Goal: Task Accomplishment & Management: Use online tool/utility

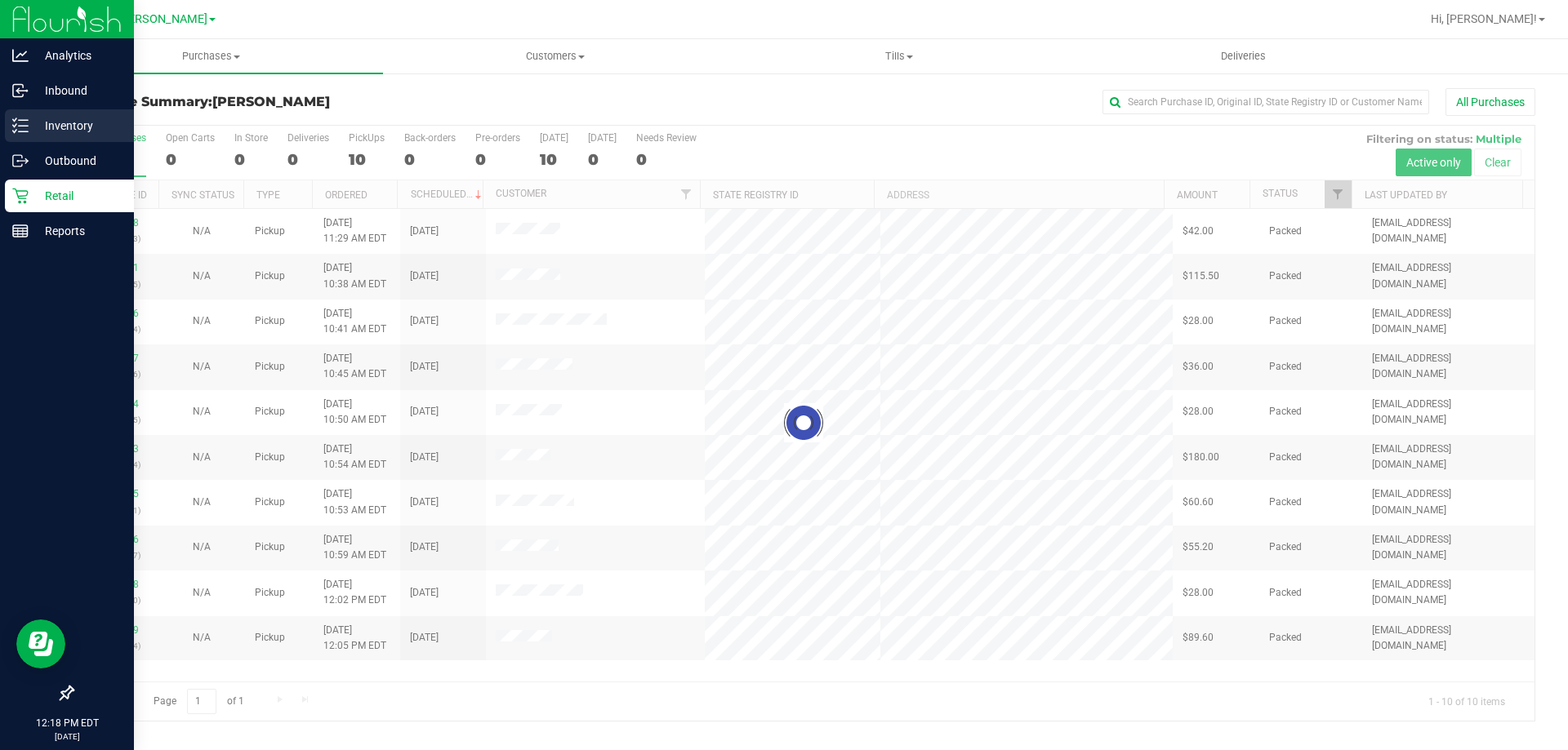
click at [48, 115] on div "Inventory" at bounding box center [69, 125] width 129 height 32
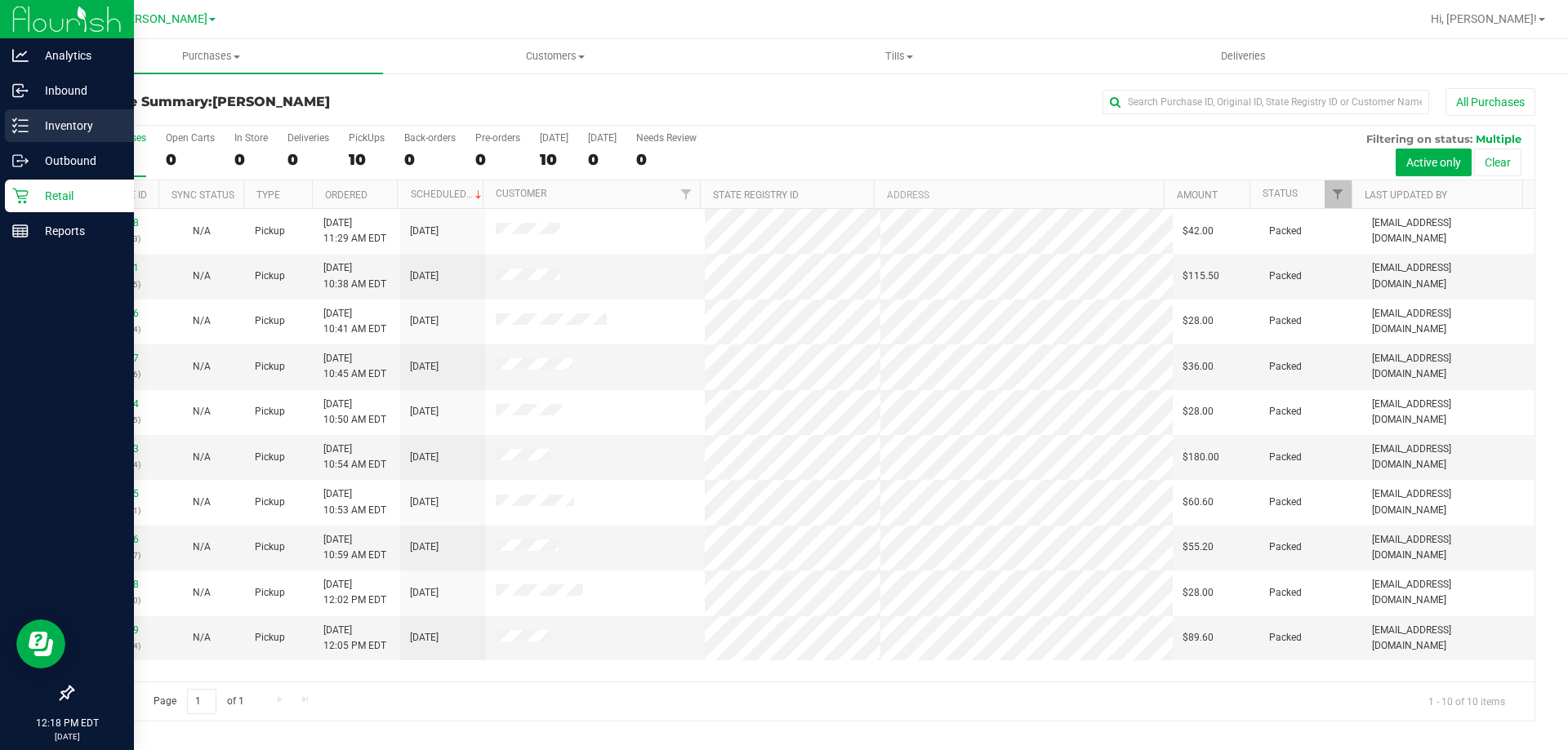
click at [57, 122] on p "Inventory" at bounding box center [77, 126] width 98 height 20
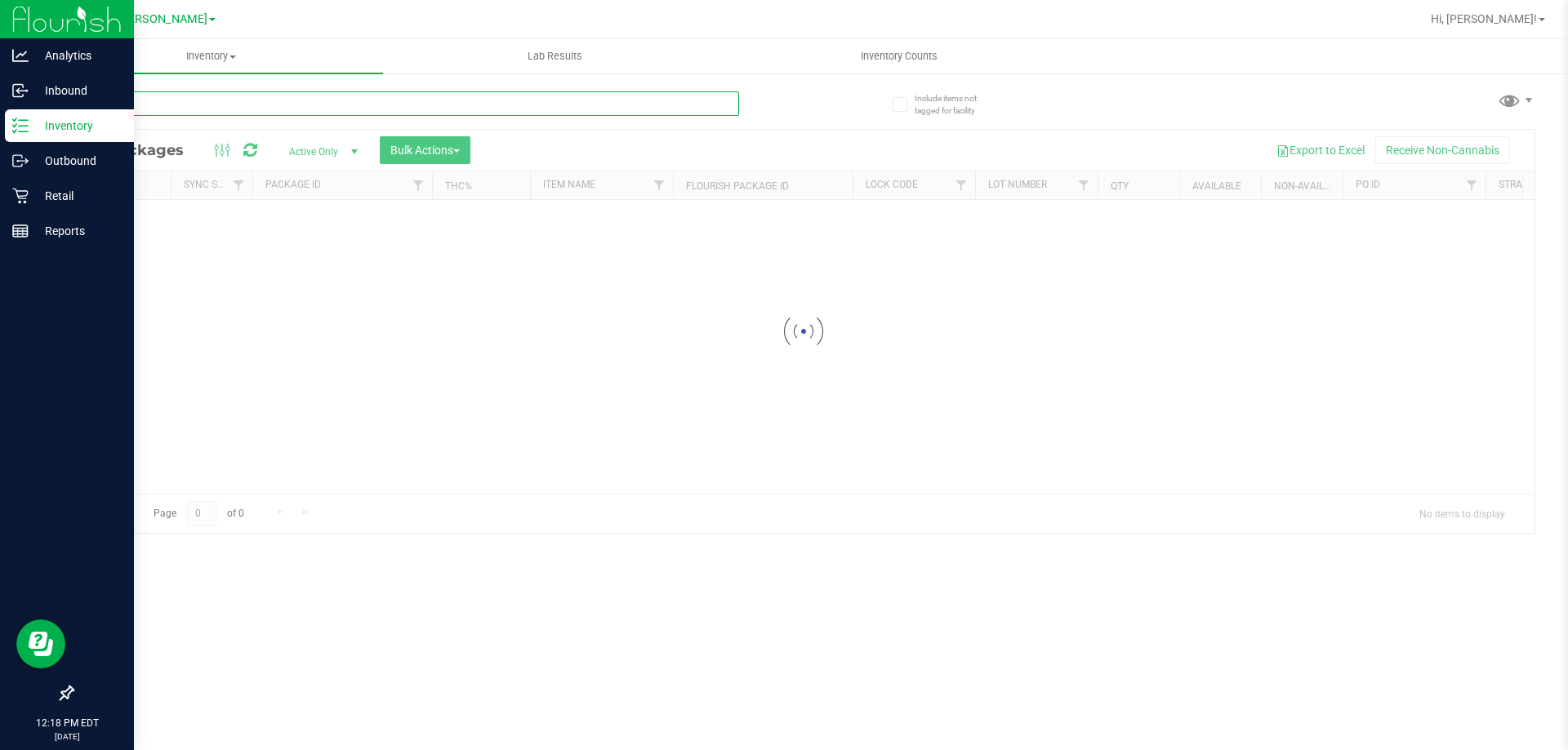
click at [182, 101] on div "Inventory All packages All inventory Waste log Create inventory Lab Results Inv…" at bounding box center [803, 394] width 1529 height 711
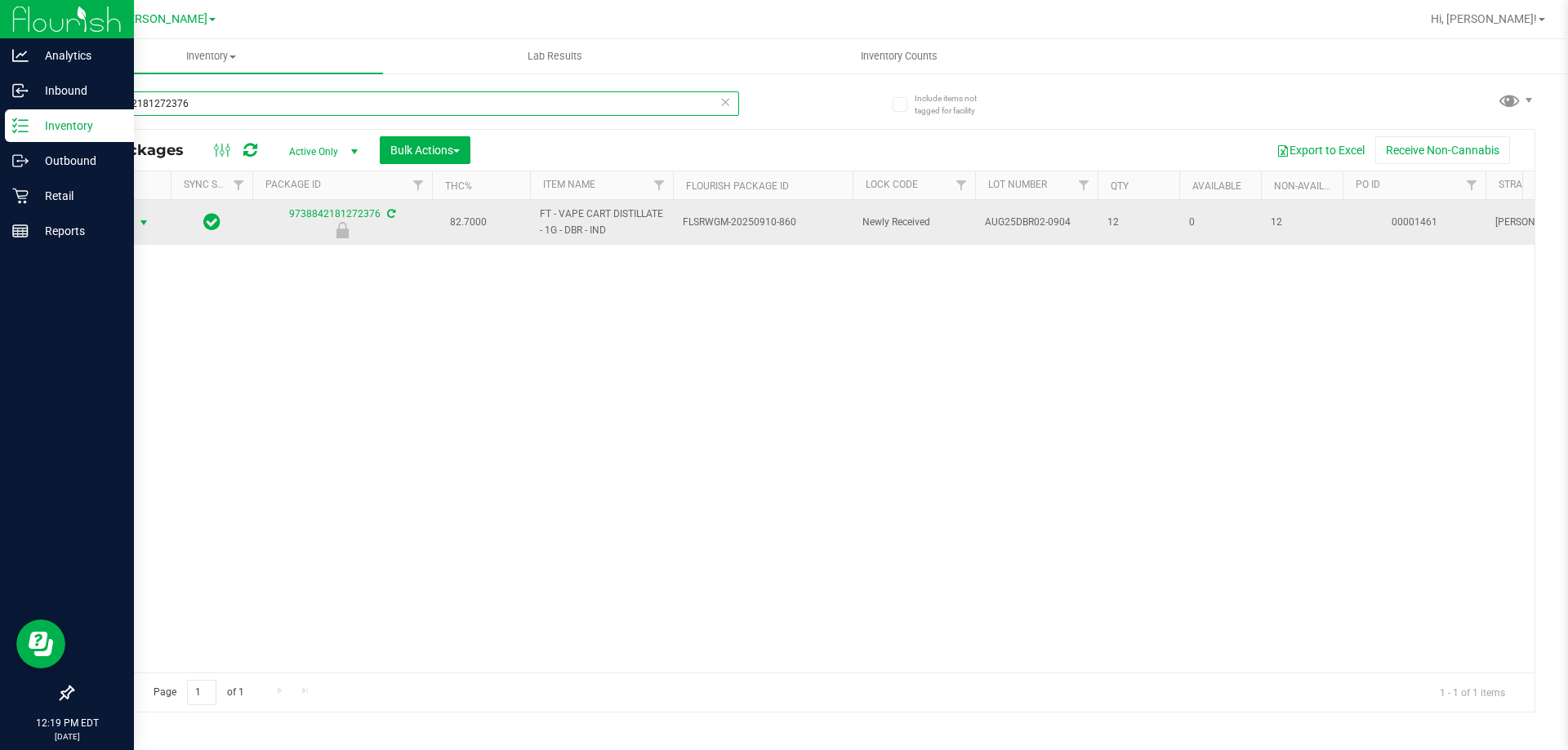
type input "9738842181272376"
click at [145, 220] on span "select" at bounding box center [143, 222] width 13 height 13
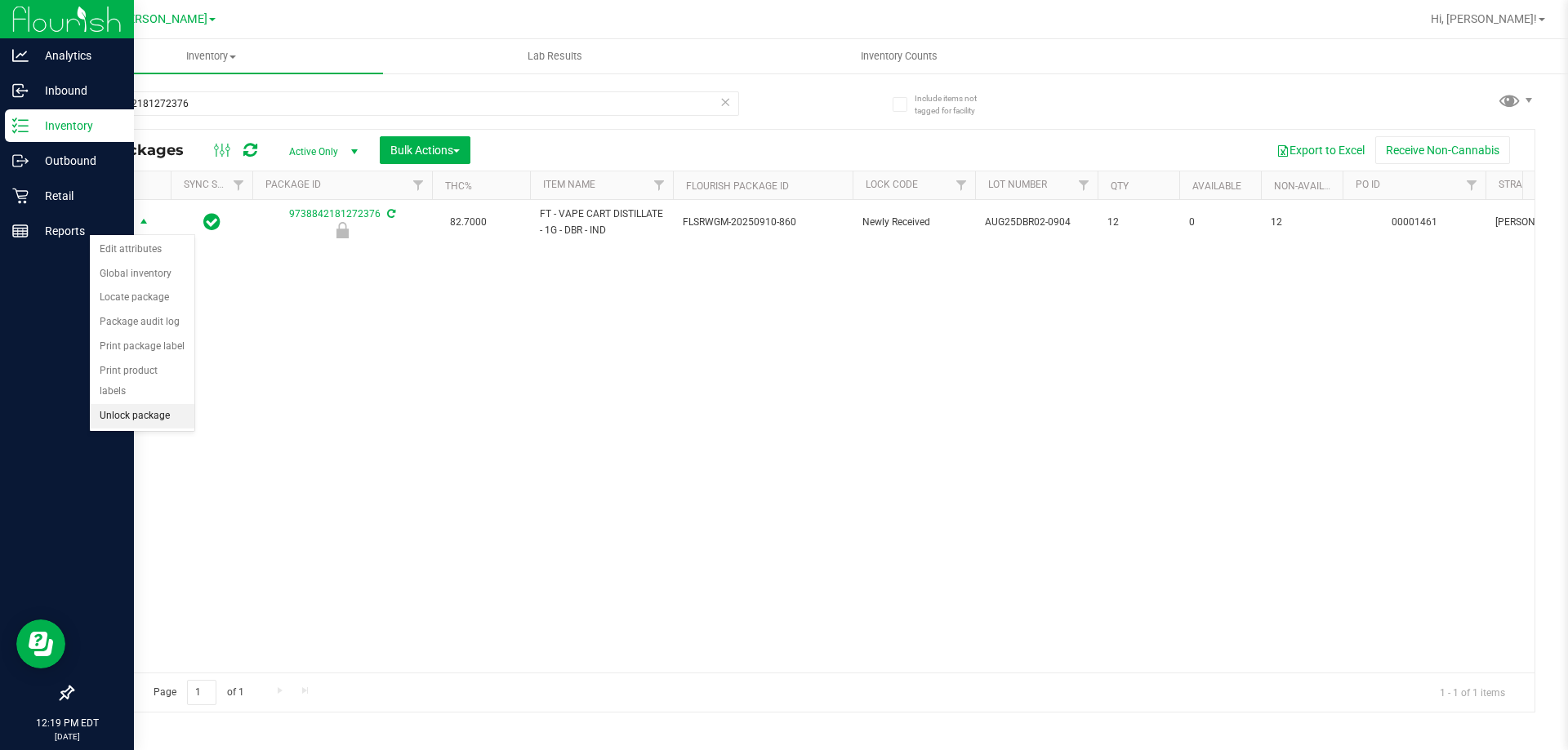
click at [156, 404] on li "Unlock package" at bounding box center [142, 416] width 105 height 24
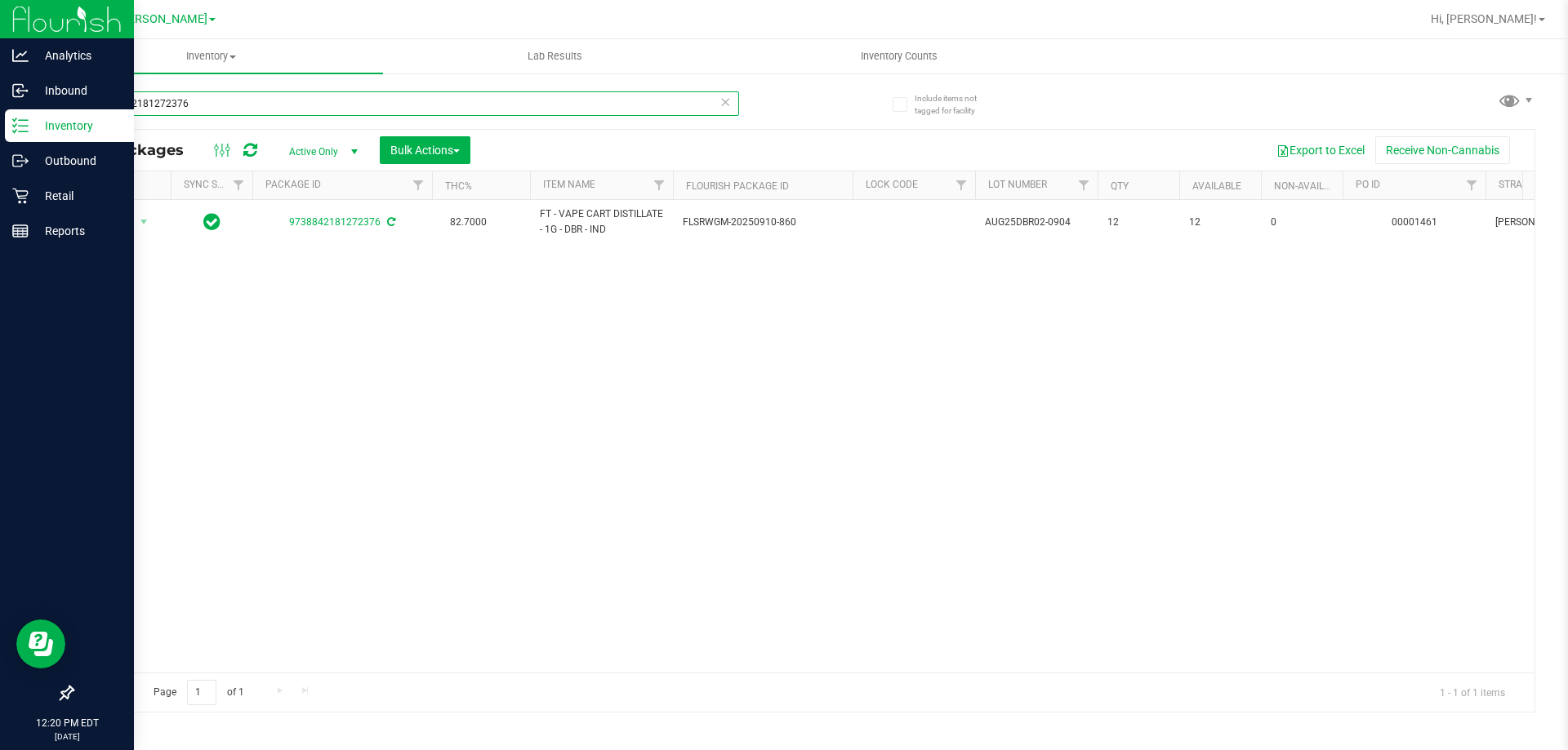
click at [310, 115] on input "9738842181272376" at bounding box center [405, 103] width 667 height 24
type input "6116085396734605"
click at [139, 224] on span "select" at bounding box center [143, 222] width 13 height 13
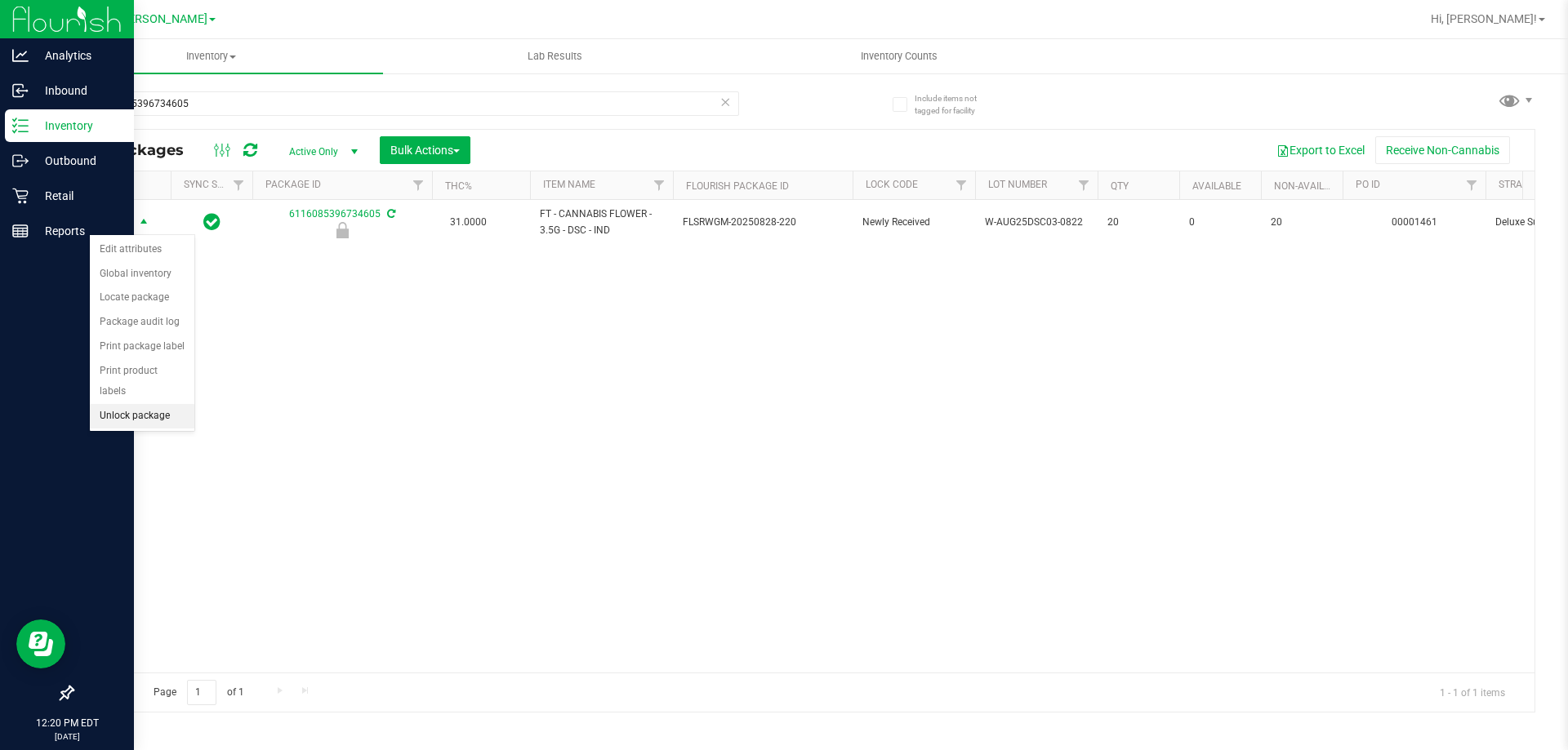
click at [135, 404] on li "Unlock package" at bounding box center [142, 416] width 105 height 24
